Goal: Task Accomplishment & Management: Complete application form

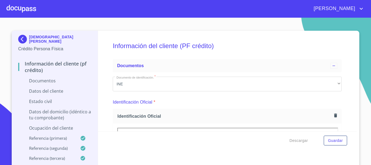
click at [16, 5] on div at bounding box center [22, 8] width 30 height 17
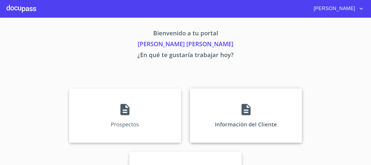
click at [228, 105] on div "Información del Cliente" at bounding box center [246, 115] width 112 height 54
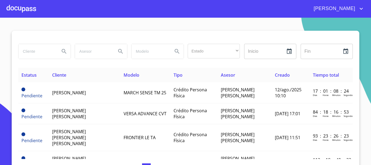
click at [30, 9] on div at bounding box center [22, 8] width 30 height 17
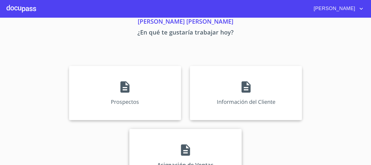
scroll to position [45, 0]
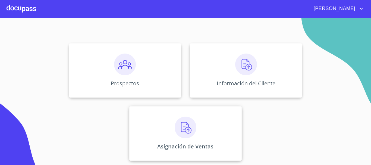
click at [171, 113] on div "Asignación de Ventas" at bounding box center [185, 133] width 112 height 54
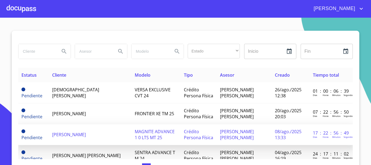
click at [86, 131] on span "[PERSON_NAME]" at bounding box center [69, 134] width 34 height 6
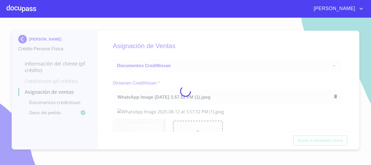
click at [195, 67] on div at bounding box center [185, 91] width 371 height 147
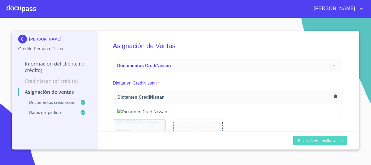
click at [325, 142] on span "Enviar a Ventanilla única" at bounding box center [320, 140] width 45 height 7
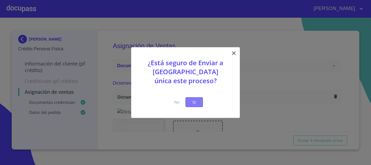
click at [200, 102] on button "Si" at bounding box center [194, 102] width 17 height 10
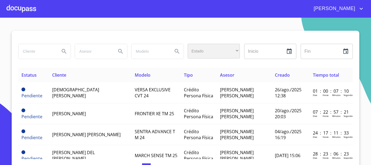
click at [201, 50] on div "​" at bounding box center [214, 51] width 52 height 15
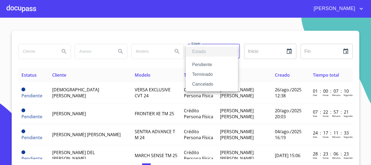
click at [212, 77] on li "Terminado" at bounding box center [212, 75] width 52 height 10
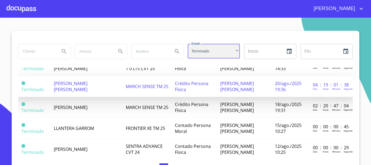
scroll to position [54, 0]
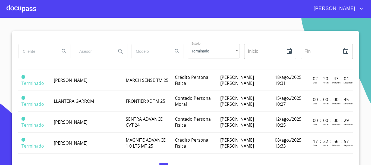
click at [49, 54] on input "search" at bounding box center [36, 51] width 37 height 15
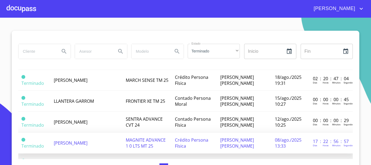
click at [76, 146] on span "[PERSON_NAME]" at bounding box center [71, 143] width 34 height 6
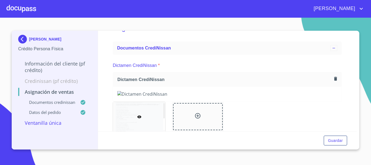
scroll to position [27, 0]
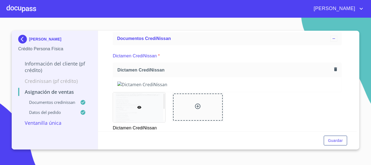
click at [334, 68] on icon "button" at bounding box center [335, 69] width 3 height 4
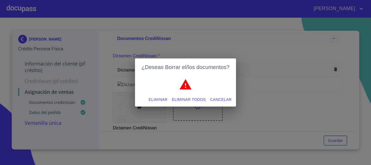
drag, startPoint x: 166, startPoint y: 100, endPoint x: 228, endPoint y: 59, distance: 74.0
click at [166, 101] on span "Eliminar" at bounding box center [158, 99] width 19 height 7
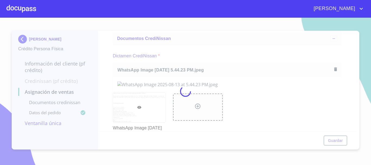
click at [208, 48] on div at bounding box center [185, 91] width 371 height 147
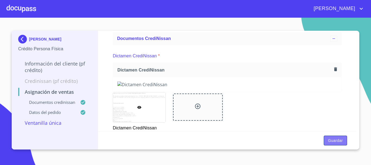
click at [329, 140] on span "Guardar" at bounding box center [335, 140] width 15 height 7
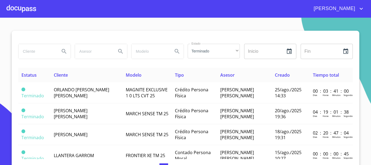
click at [28, 8] on div at bounding box center [22, 8] width 30 height 17
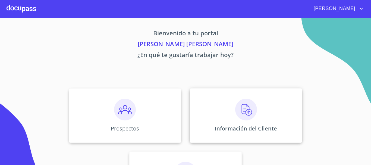
click at [231, 99] on div "Información del Cliente" at bounding box center [246, 115] width 112 height 54
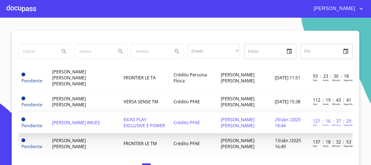
scroll to position [81, 0]
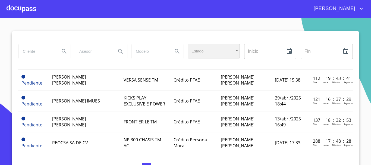
click at [205, 44] on div "​" at bounding box center [214, 51] width 52 height 15
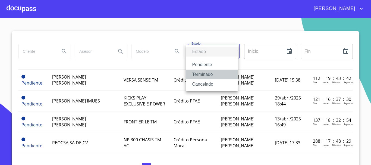
click at [214, 76] on li "Terminado" at bounding box center [212, 75] width 52 height 10
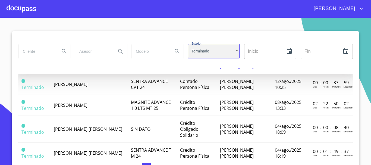
scroll to position [136, 0]
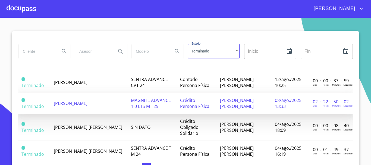
click at [139, 101] on span "MAGNITE ADVANCE 1 0 LTS MT 25" at bounding box center [151, 103] width 40 height 12
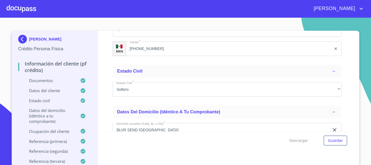
scroll to position [1831, 0]
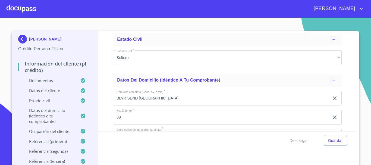
click at [293, 146] on div "Descargar Guardar" at bounding box center [227, 140] width 259 height 18
click at [335, 141] on span "Guardar" at bounding box center [335, 140] width 15 height 7
